Goal: Task Accomplishment & Management: Manage account settings

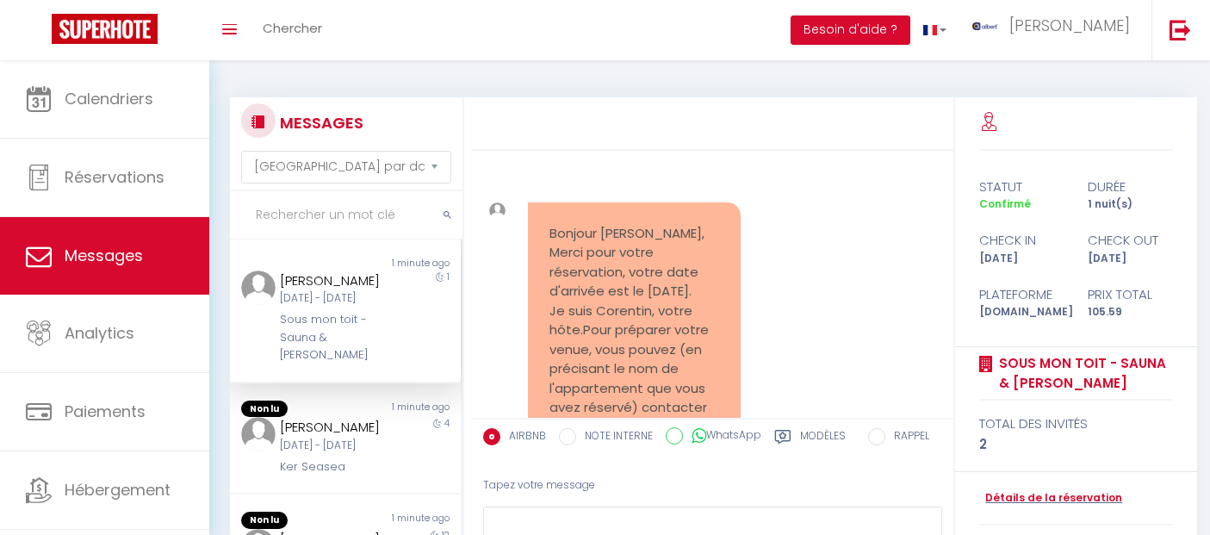
select select "message"
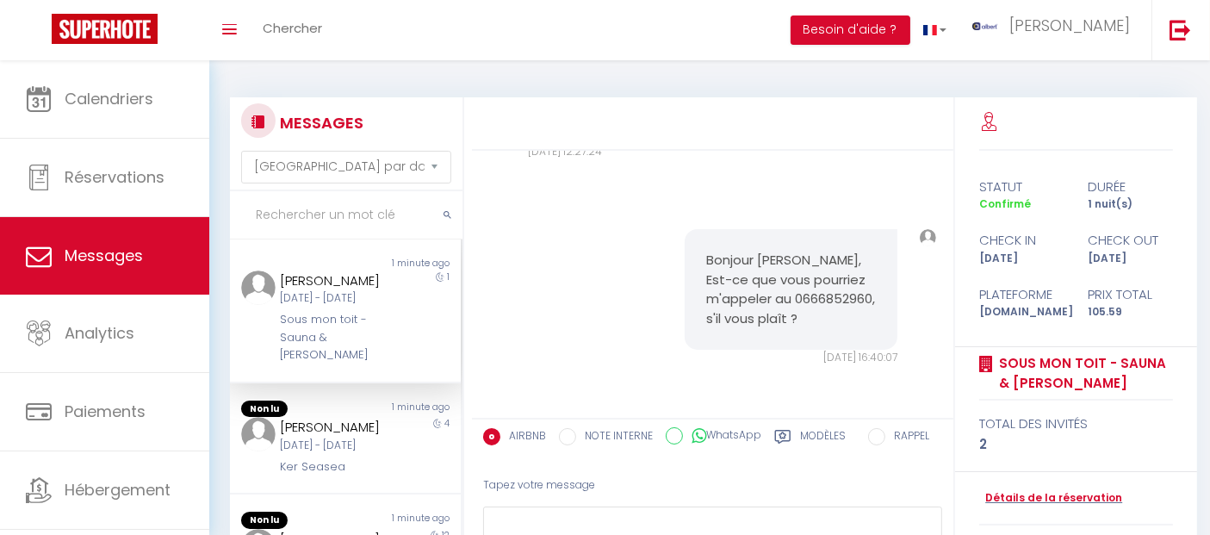
click at [376, 210] on input "text" at bounding box center [346, 215] width 233 height 48
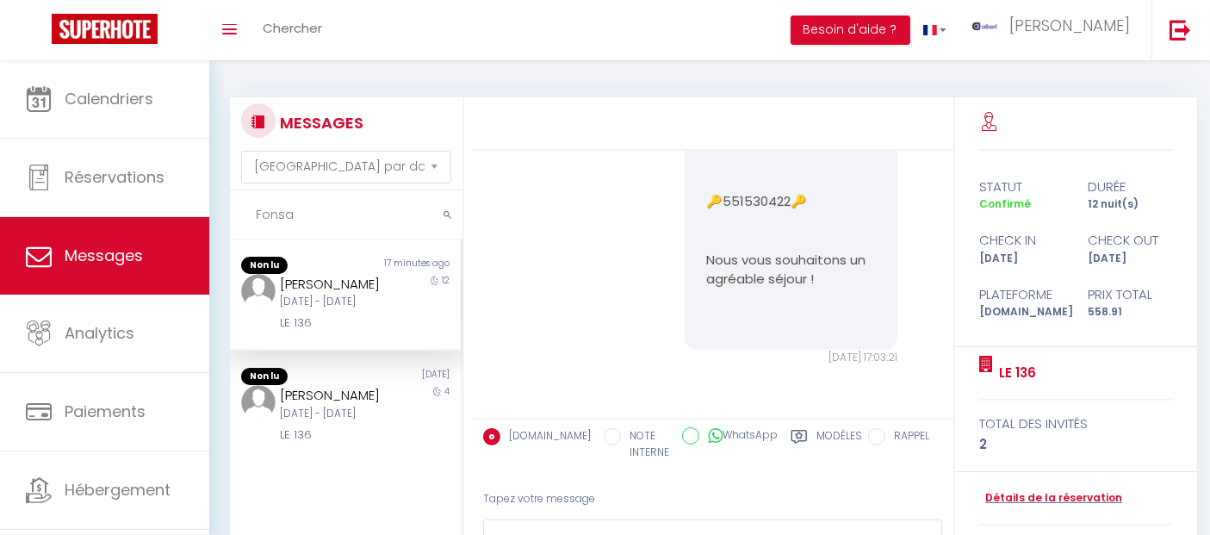
scroll to position [4138, 0]
click at [312, 269] on div "Non lu" at bounding box center [287, 265] width 115 height 17
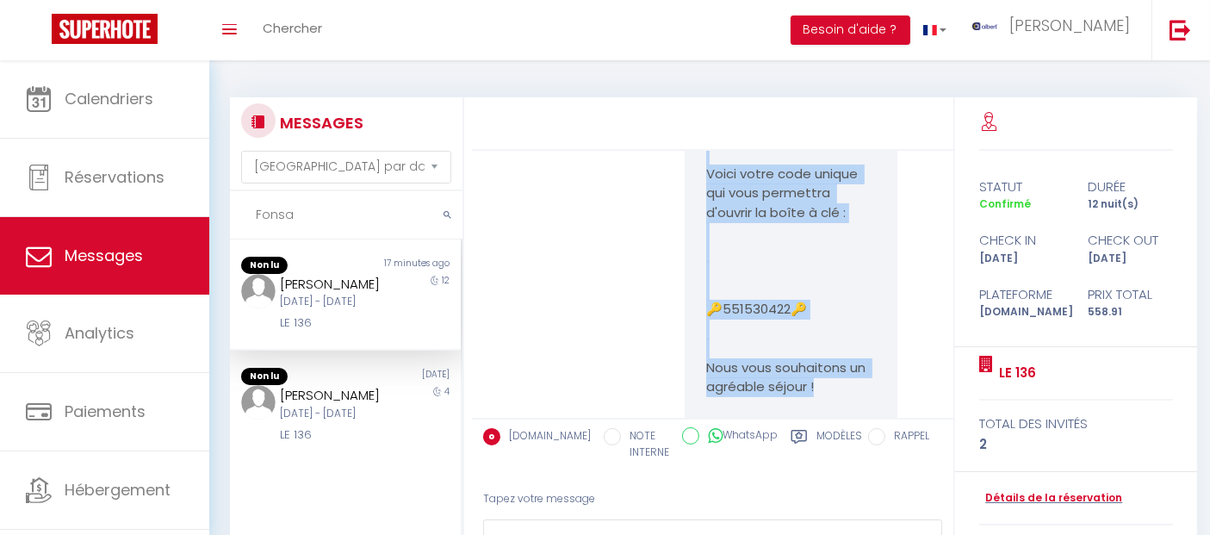
scroll to position [3852, 0]
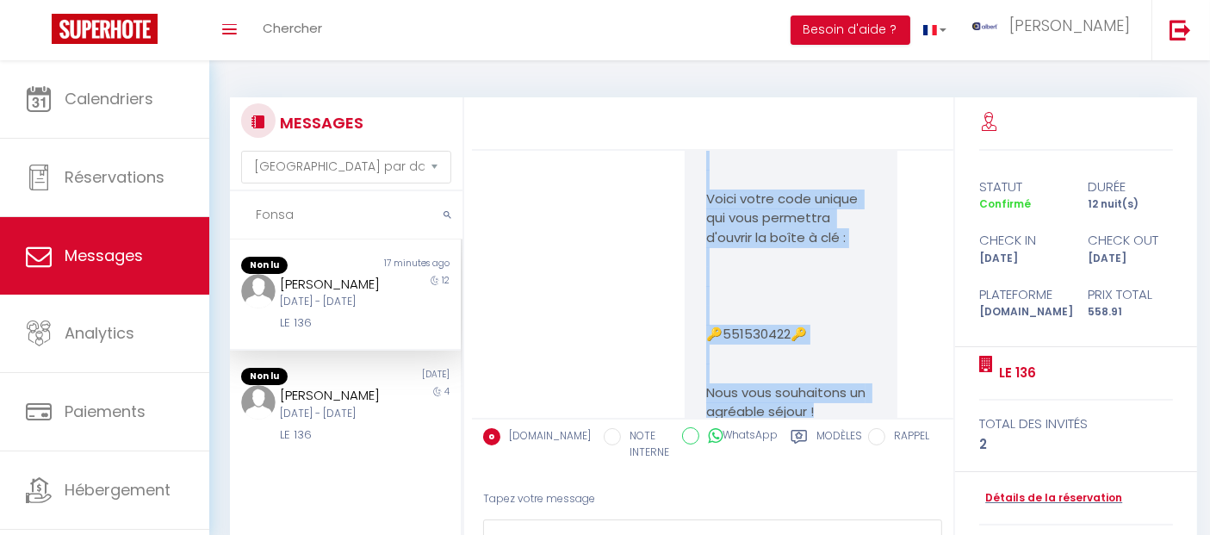
drag, startPoint x: 733, startPoint y: 269, endPoint x: 688, endPoint y: 265, distance: 44.9
click at [688, 265] on div "Votre arrivée au LE 136 est pour très bientôt. Voici votre code unique qui vous…" at bounding box center [791, 286] width 213 height 392
copy pre "Votre arrivée au LE 136 est pour très bientôt. Voici votre code unique qui vous…"
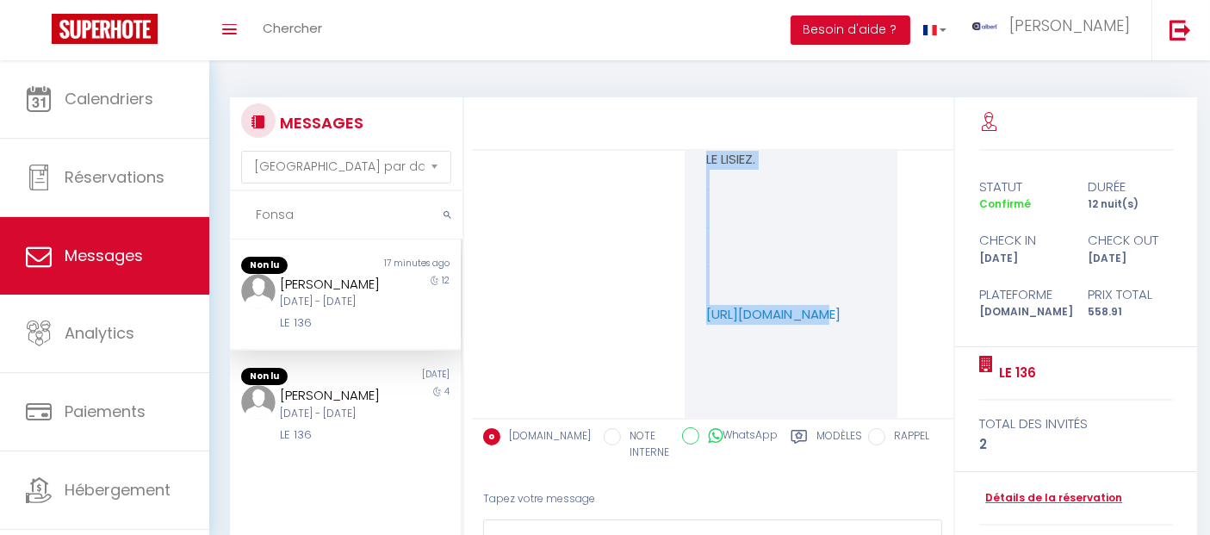
scroll to position [1458, 0]
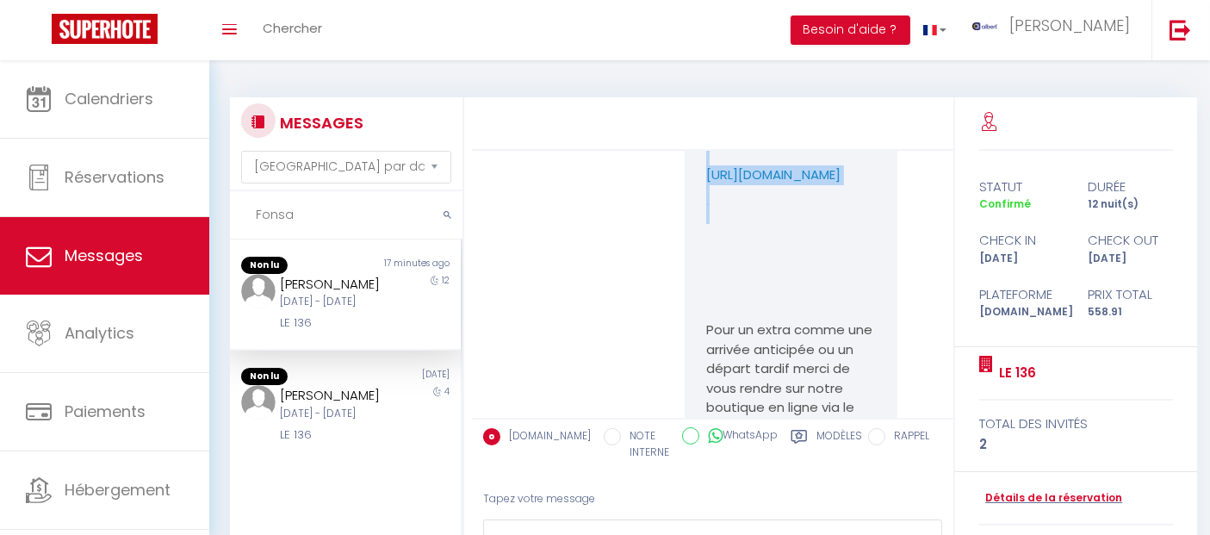
drag, startPoint x: 706, startPoint y: 218, endPoint x: 802, endPoint y: 325, distance: 143.9
click at [802, 325] on pre "-IMPORTANT- Vous trouverez dans ce lien la procédure d'arrivée et le règlement …" at bounding box center [791, 243] width 170 height 853
copy pre "-IMPORTANT- Vous trouverez dans ce lien la procédure d'arrivée et le règlement …"
drag, startPoint x: 339, startPoint y: 230, endPoint x: 216, endPoint y: 170, distance: 136.4
click at [216, 170] on div "MESSAGES Trier par date de réservation Trier par date de message Fonsa Non lu 1…" at bounding box center [709, 364] width 1001 height 608
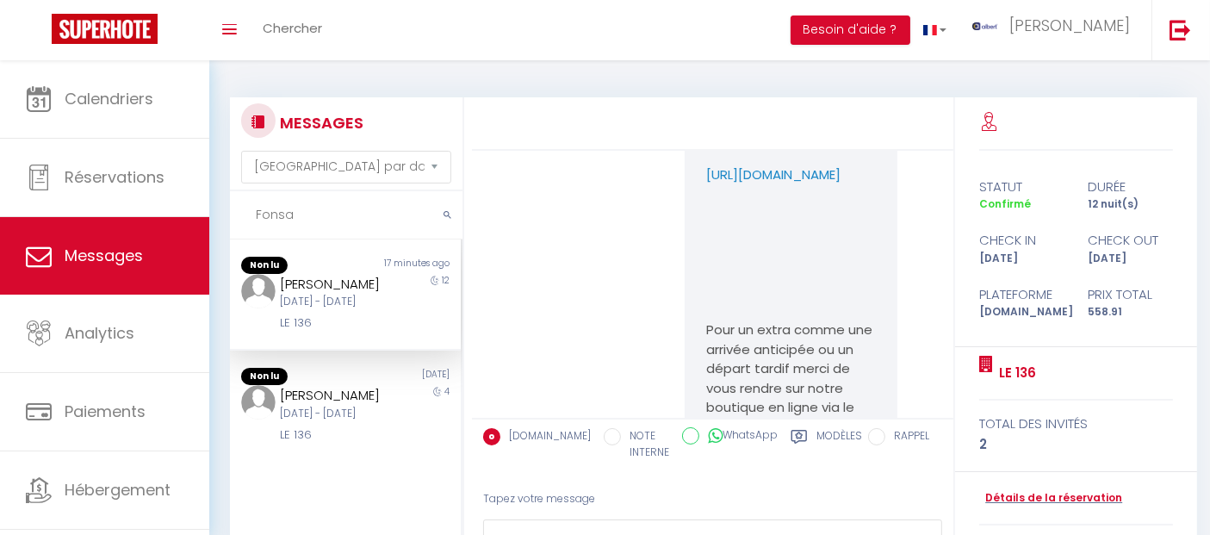
paste input "Bostjan"
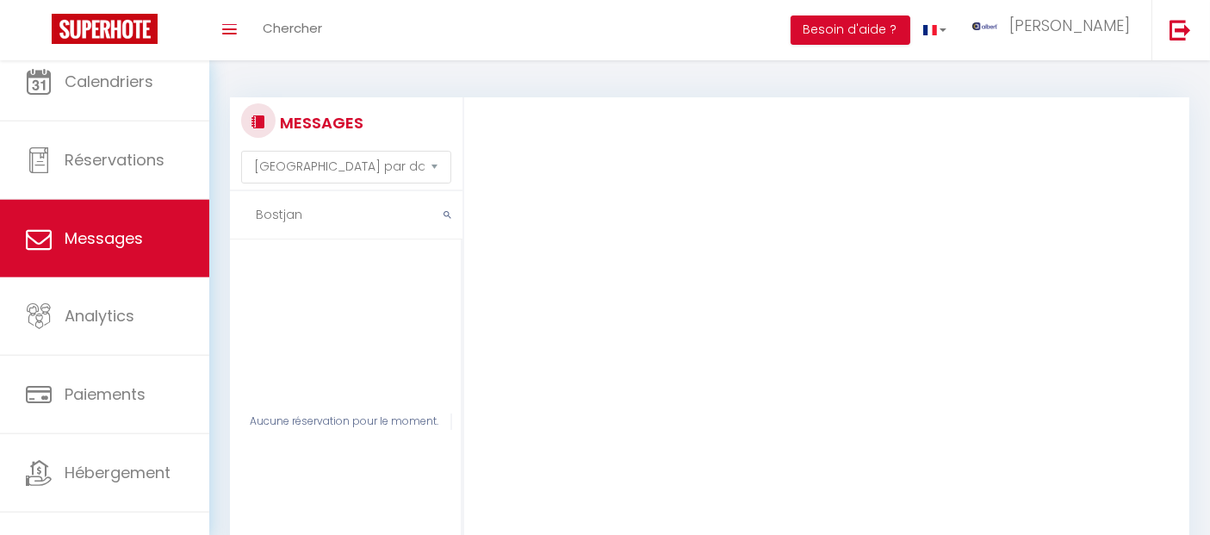
drag, startPoint x: 314, startPoint y: 206, endPoint x: 290, endPoint y: 206, distance: 24.1
click at [290, 206] on input "Bostjan" at bounding box center [346, 215] width 233 height 48
click at [273, 226] on input "Bostjan" at bounding box center [346, 215] width 233 height 48
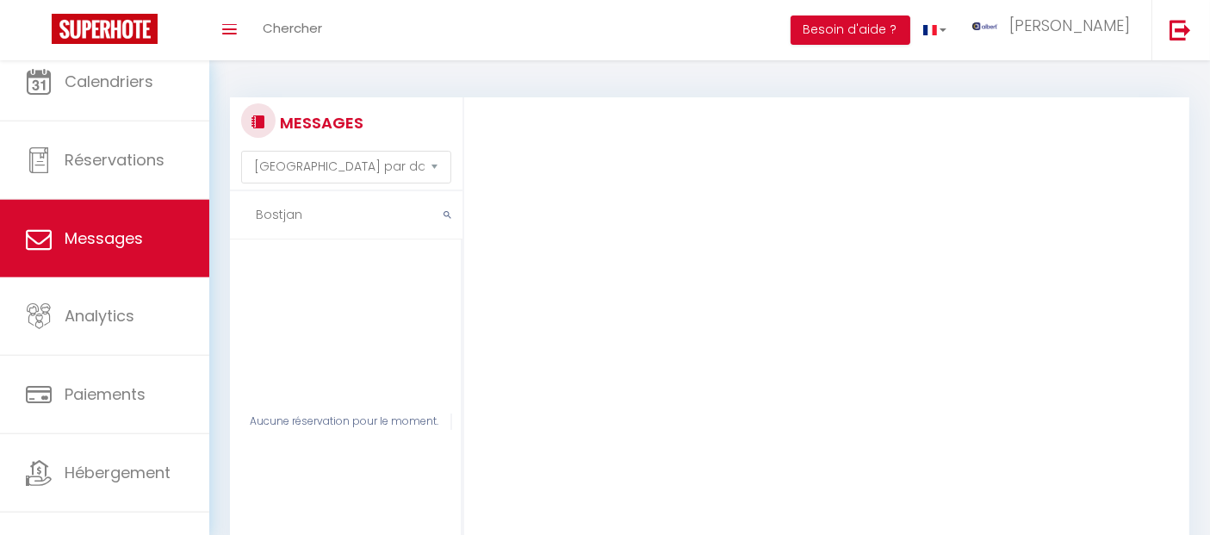
click at [273, 226] on input "Bostjan" at bounding box center [346, 215] width 233 height 48
paste input "Mehmet"
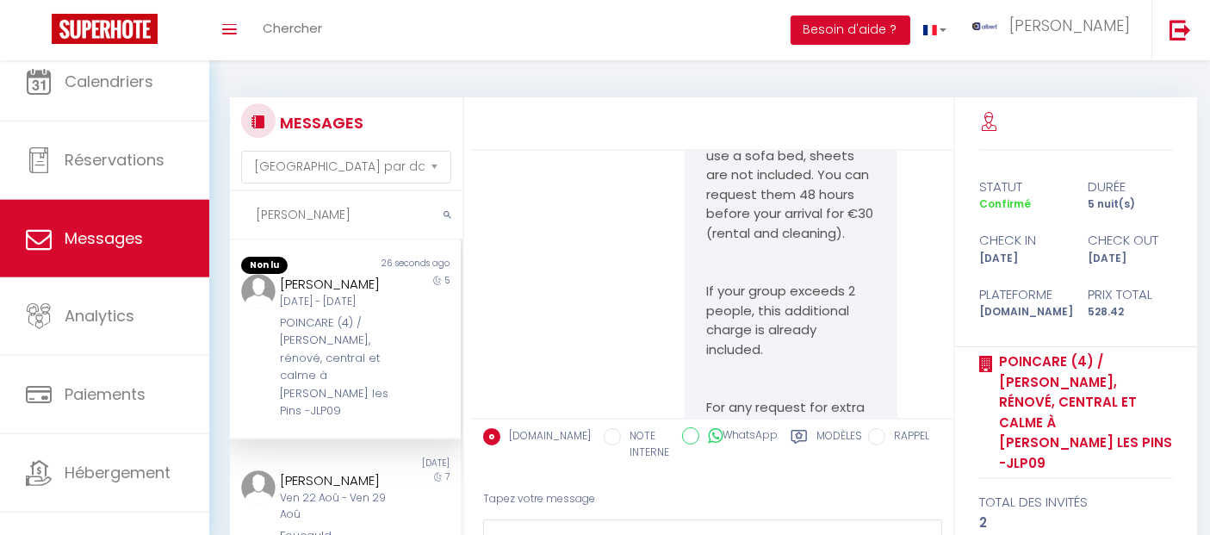
scroll to position [10783, 0]
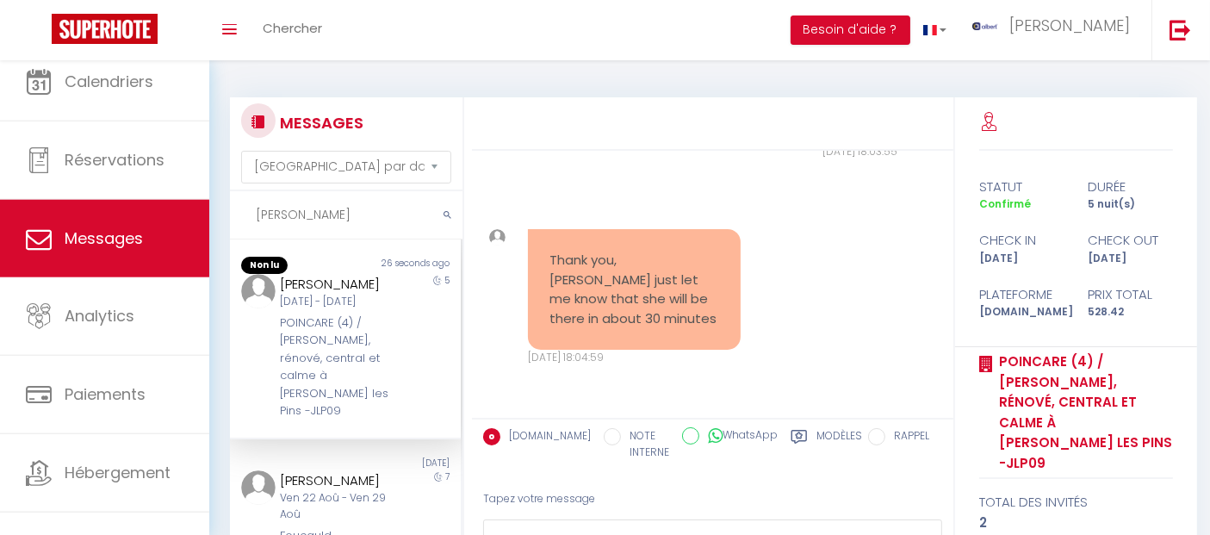
type input "Mehmet"
click at [329, 359] on div "POINCARE (4) / Lumineux, rénové, central et calme à Juan les Pins -JLP09" at bounding box center [336, 367] width 112 height 106
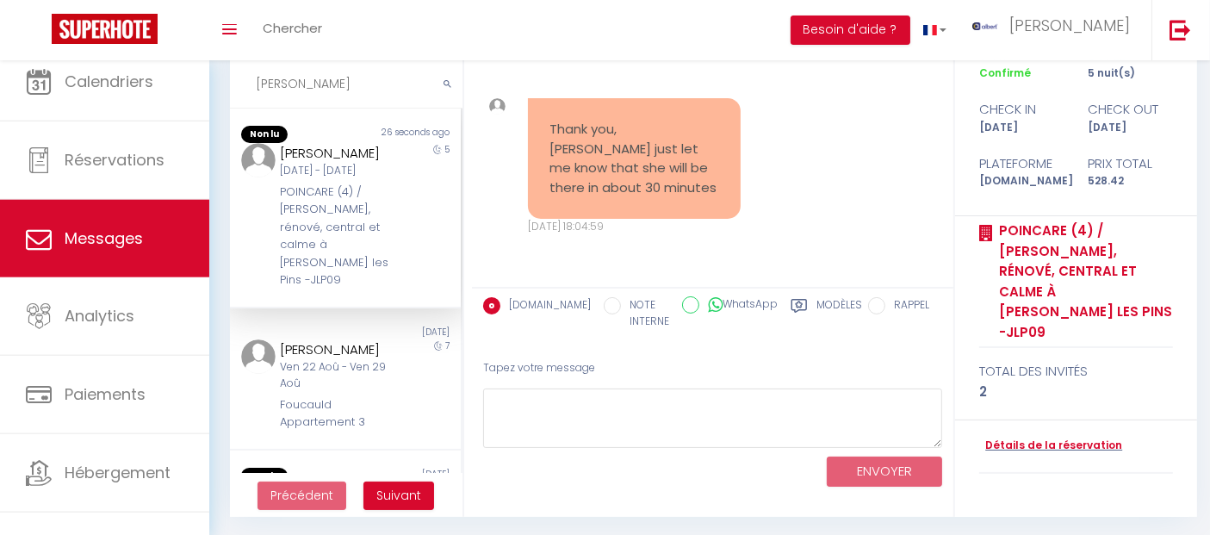
scroll to position [133, 0]
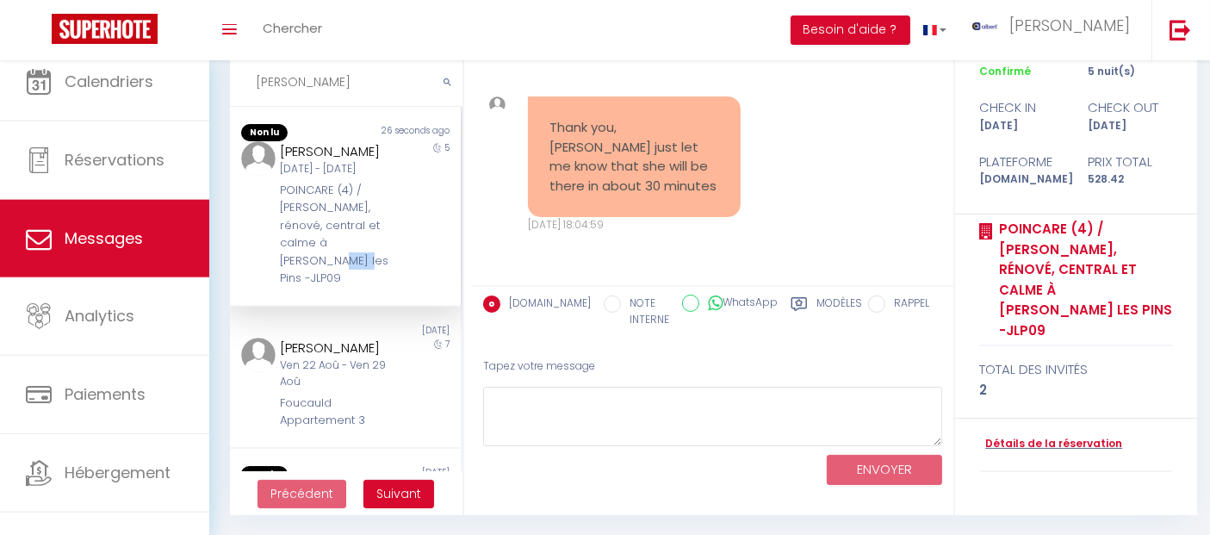
drag, startPoint x: 320, startPoint y: 270, endPoint x: 272, endPoint y: 274, distance: 47.5
click at [272, 274] on div "Mehmet Kabak Lun 08 Sep - Sam 13 Sep POINCARE (4) / Lumineux, rénové, central e…" at bounding box center [336, 214] width 134 height 146
copy div "JLP09"
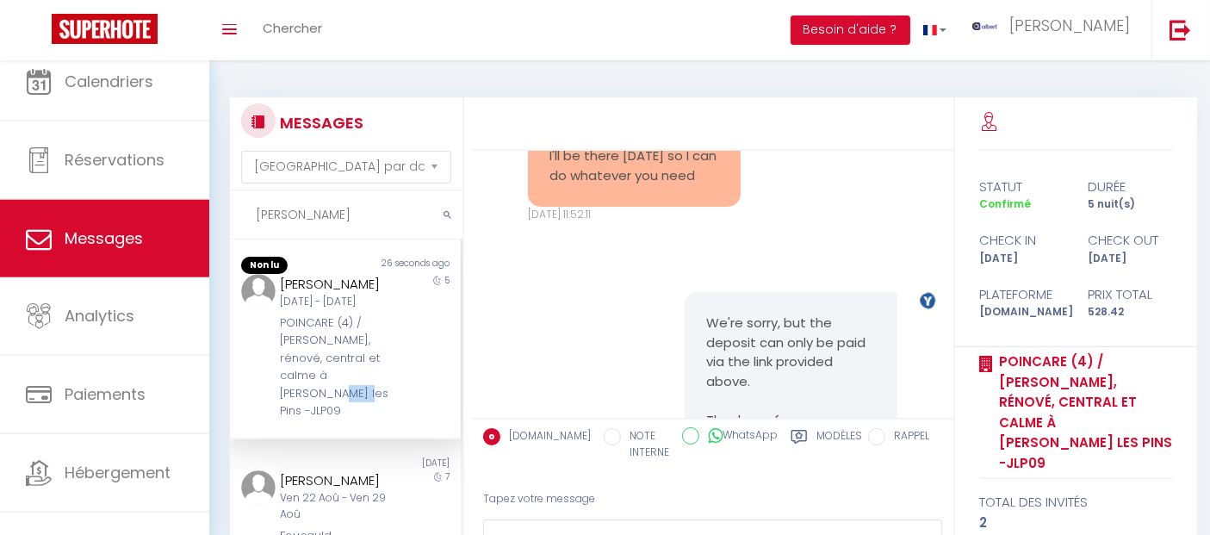
scroll to position [7049, 0]
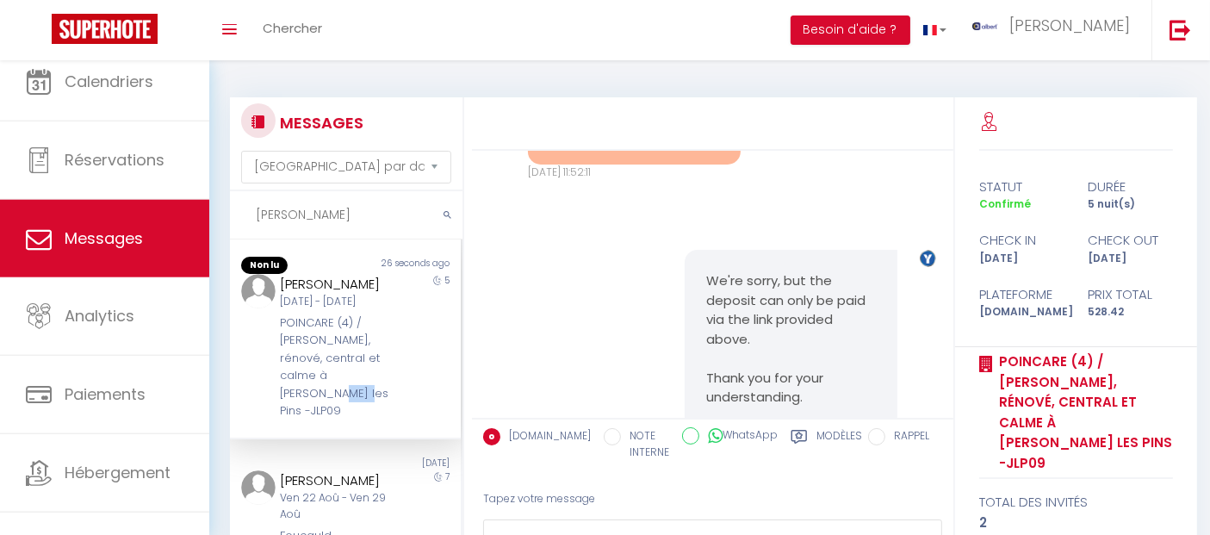
drag, startPoint x: 689, startPoint y: 203, endPoint x: 845, endPoint y: 323, distance: 196.6
copy pre "The deposit has still not been validated. Can you try again? https://superhote.…"
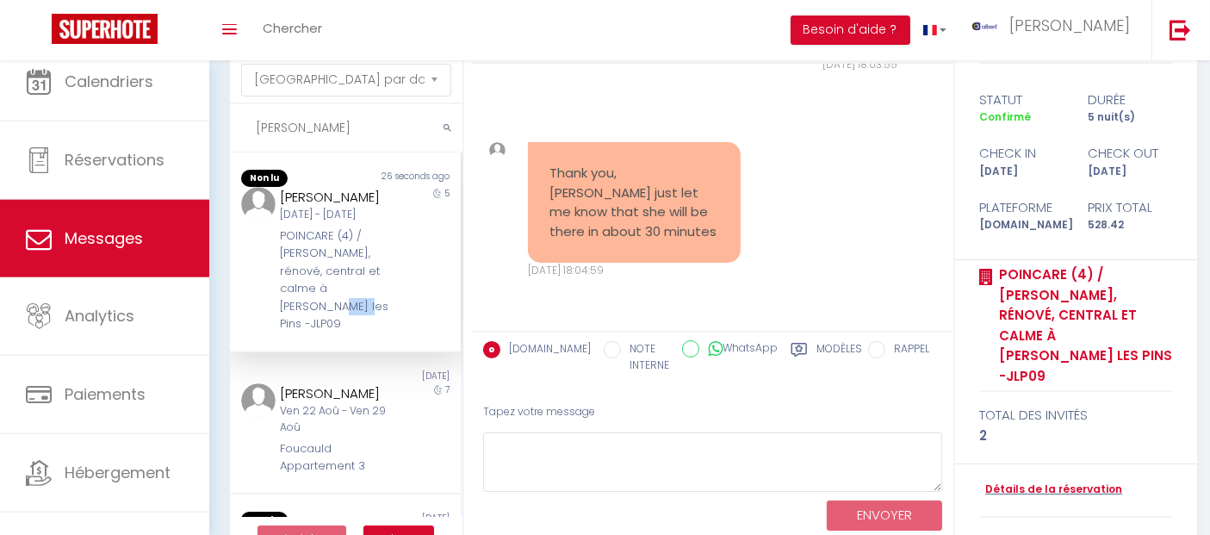
scroll to position [133, 0]
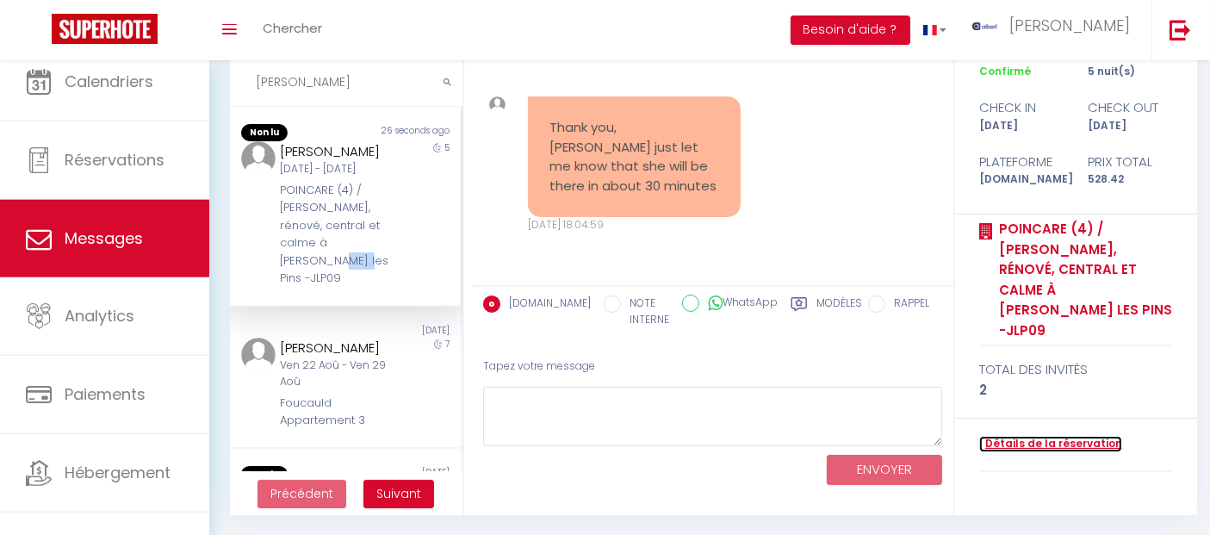
click at [1041, 436] on link "Détails de la réservation" at bounding box center [1050, 444] width 143 height 16
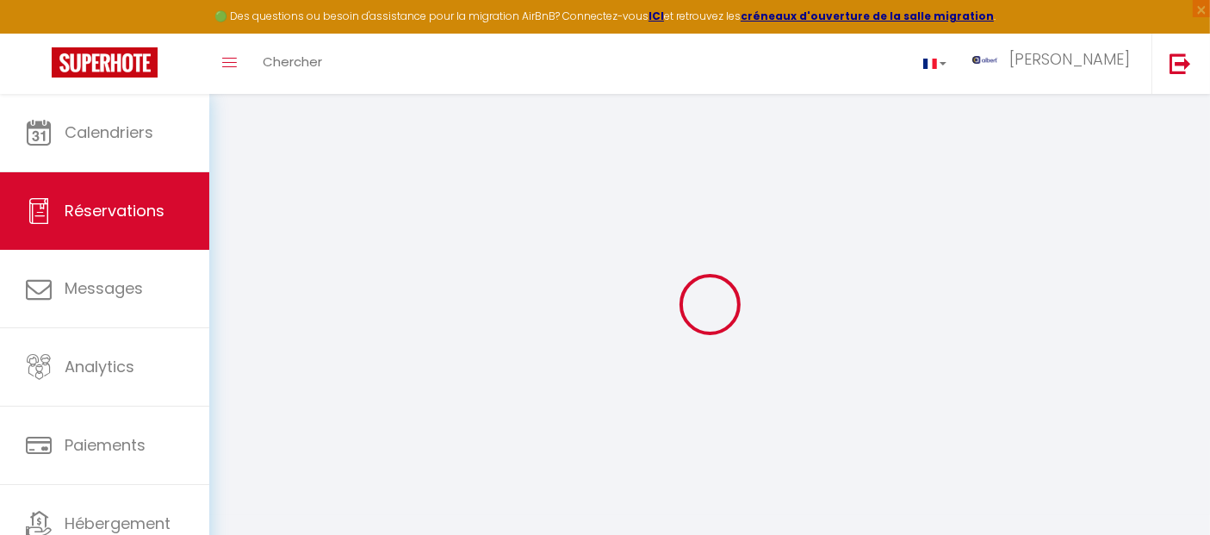
select select
checkbox input "false"
select select
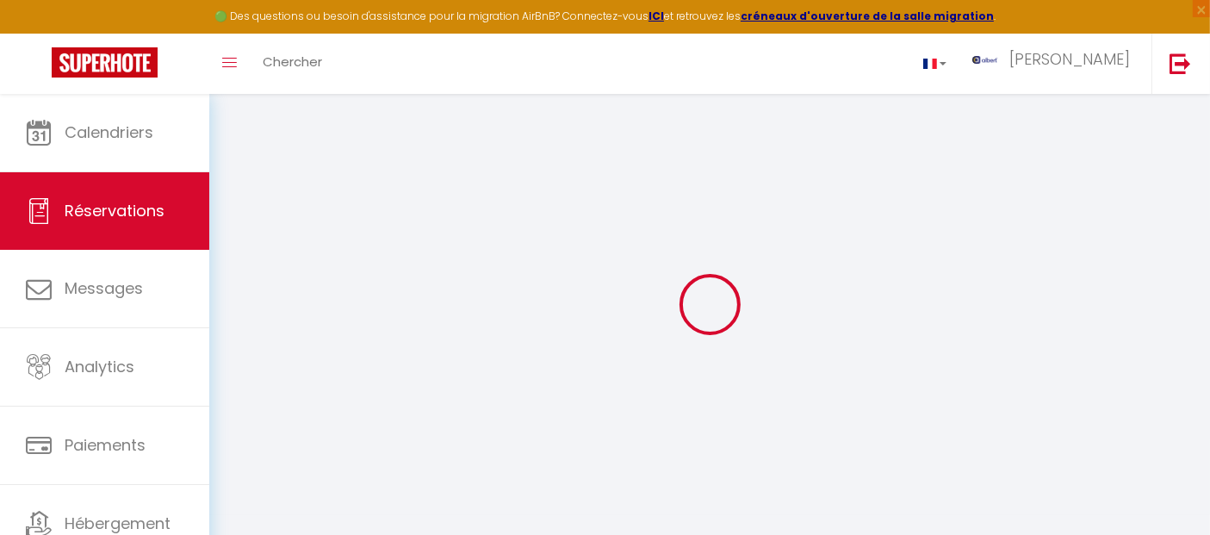
checkbox input "false"
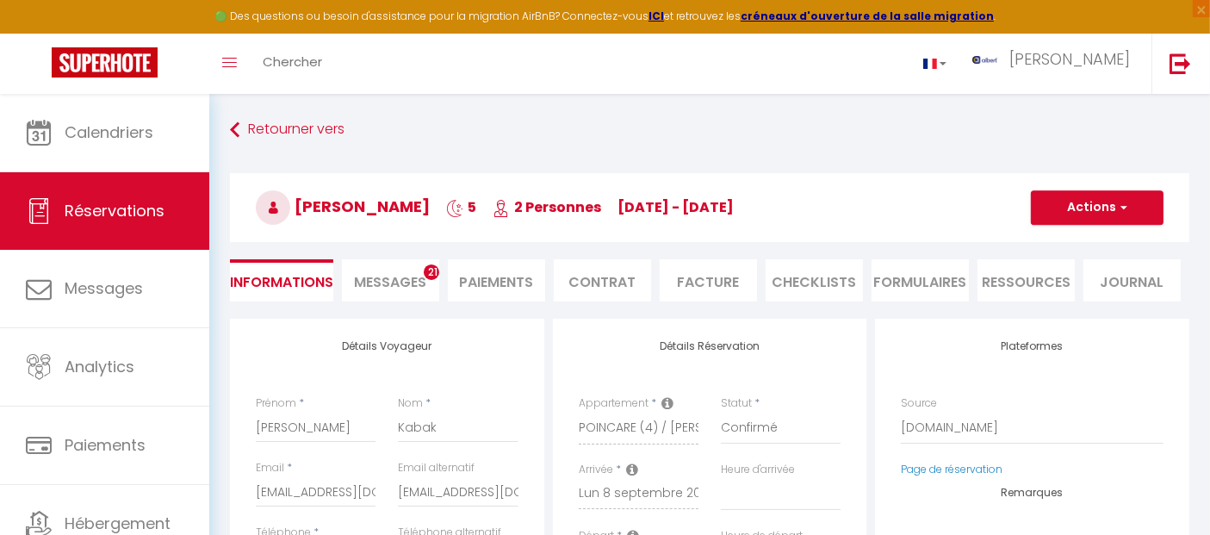
select select
checkbox input "false"
type textarea "** THIS RESERVATION HAS BEEN PRE-PAID ** Je voyage pour affaires et il est poss…"
type input "60"
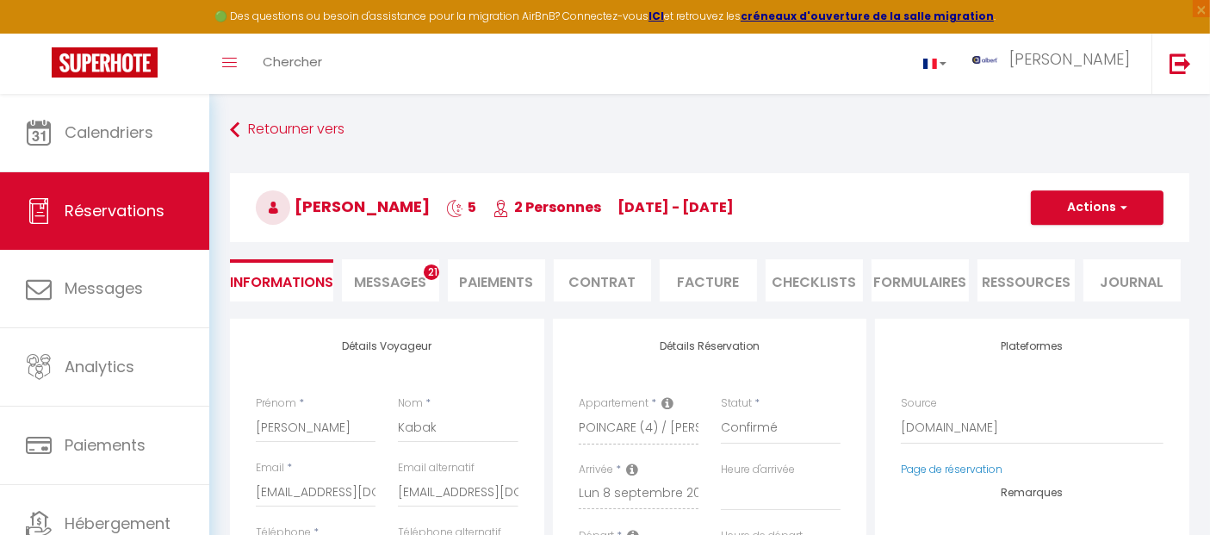
type input "25.17"
select select
checkbox input "false"
select select "16:00"
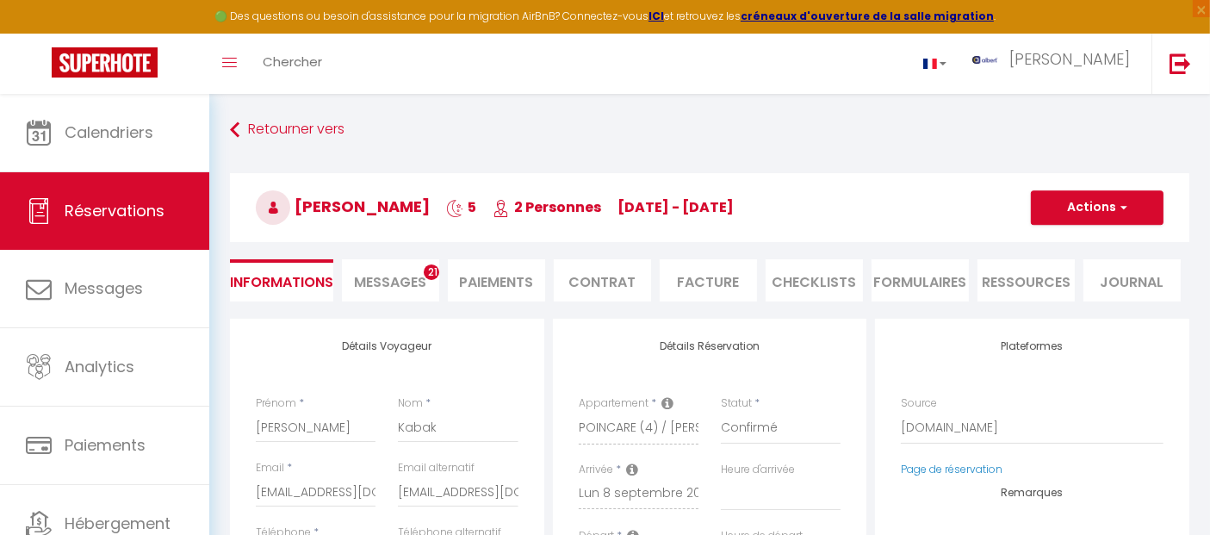
select select "11:00"
click at [404, 288] on span "Messages" at bounding box center [391, 282] width 72 height 20
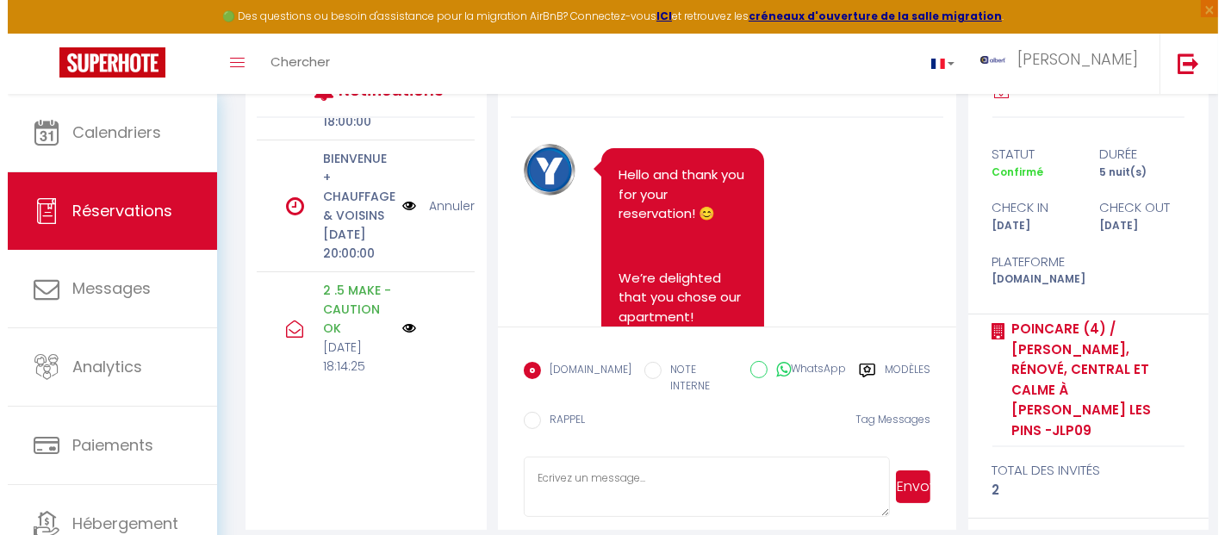
scroll to position [382, 0]
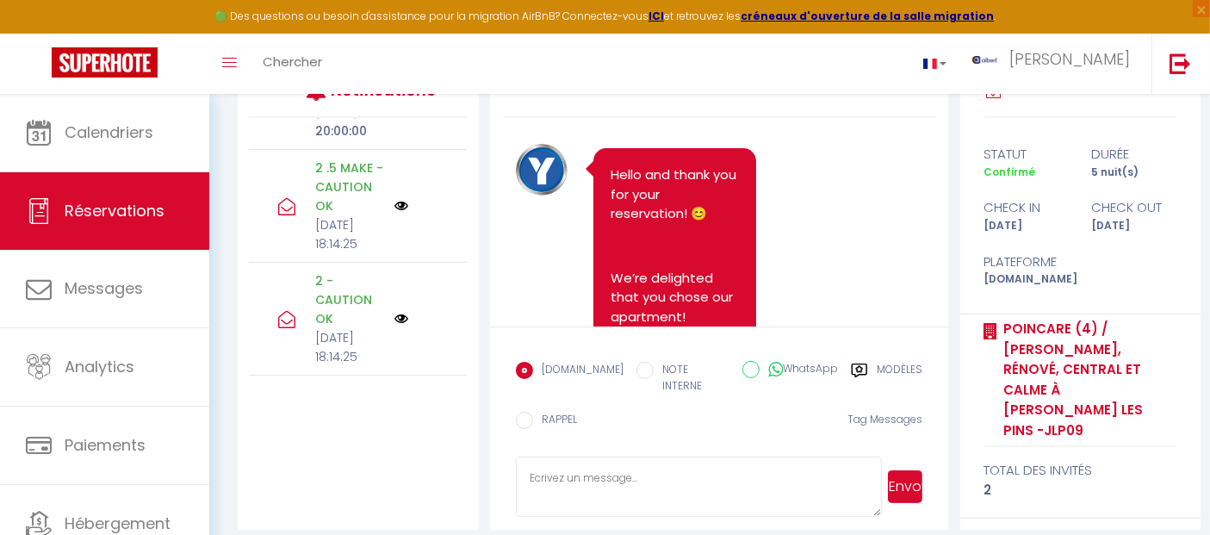
click at [395, 213] on img at bounding box center [402, 206] width 14 height 14
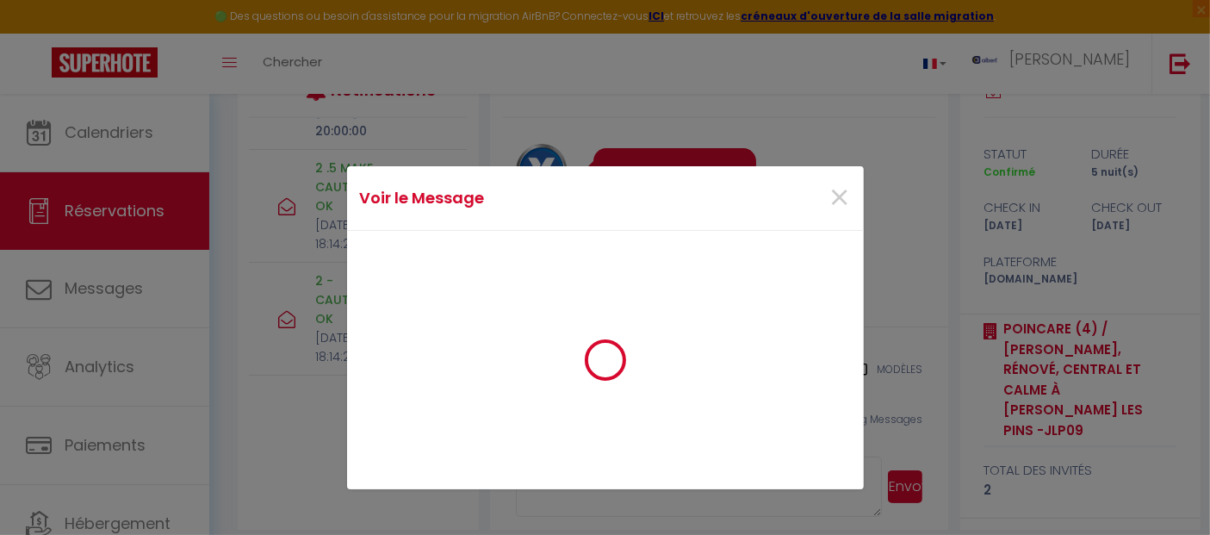
scroll to position [364, 0]
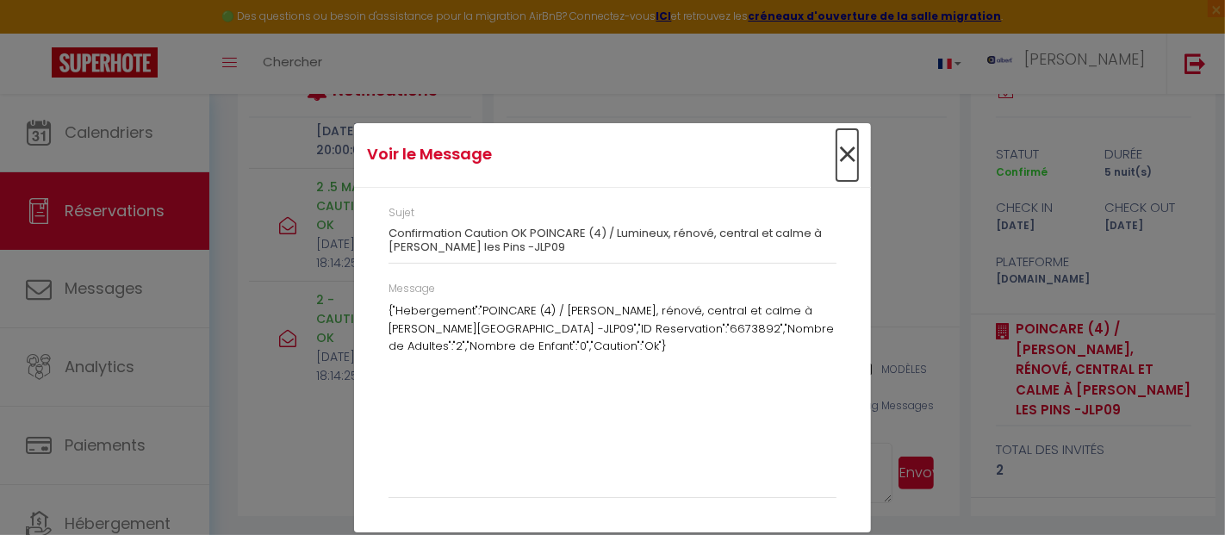
drag, startPoint x: 843, startPoint y: 154, endPoint x: 662, endPoint y: 253, distance: 206.3
click at [842, 154] on span "×" at bounding box center [847, 155] width 22 height 52
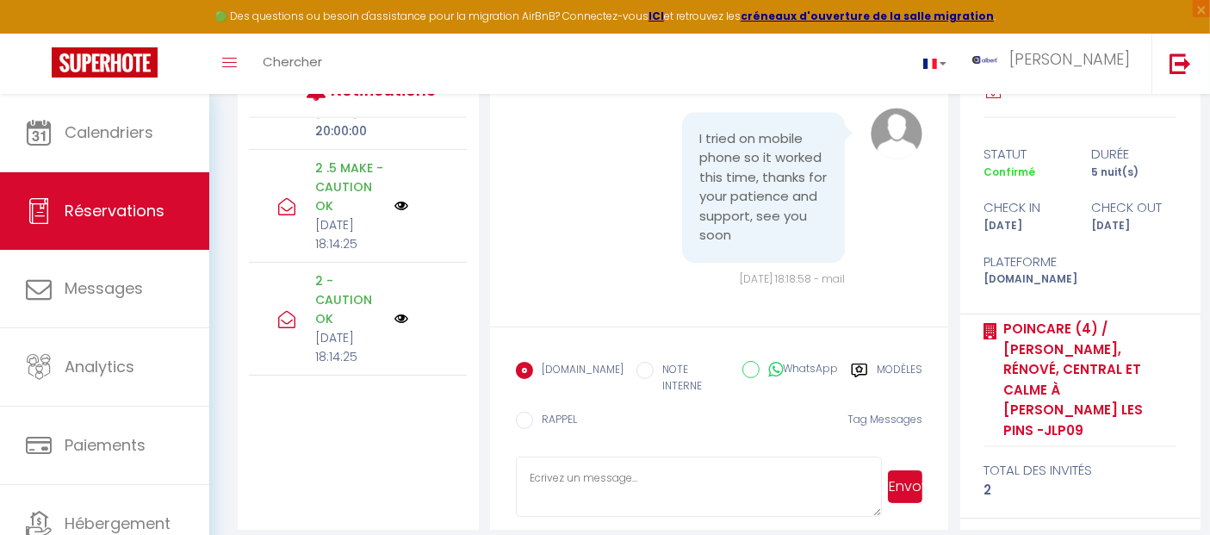
scroll to position [12447, 0]
drag, startPoint x: 603, startPoint y: 184, endPoint x: 692, endPoint y: 236, distance: 102.7
copy pre "Welcome Mehmet , today’s the big day! We’ve prepared everything to make you fee…"
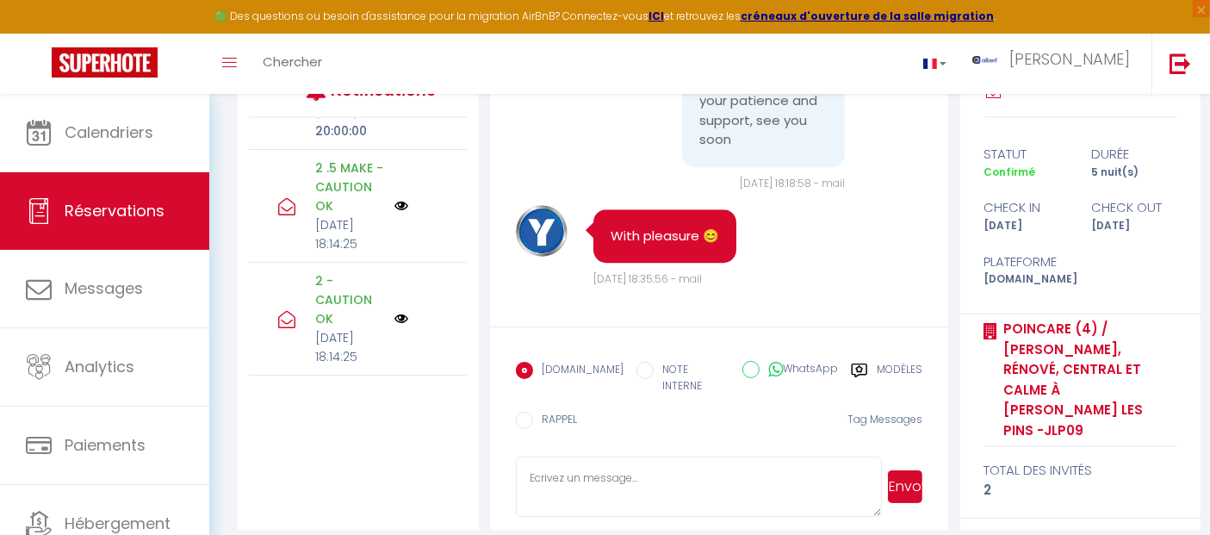
scroll to position [12638, 0]
